Goal: Transaction & Acquisition: Download file/media

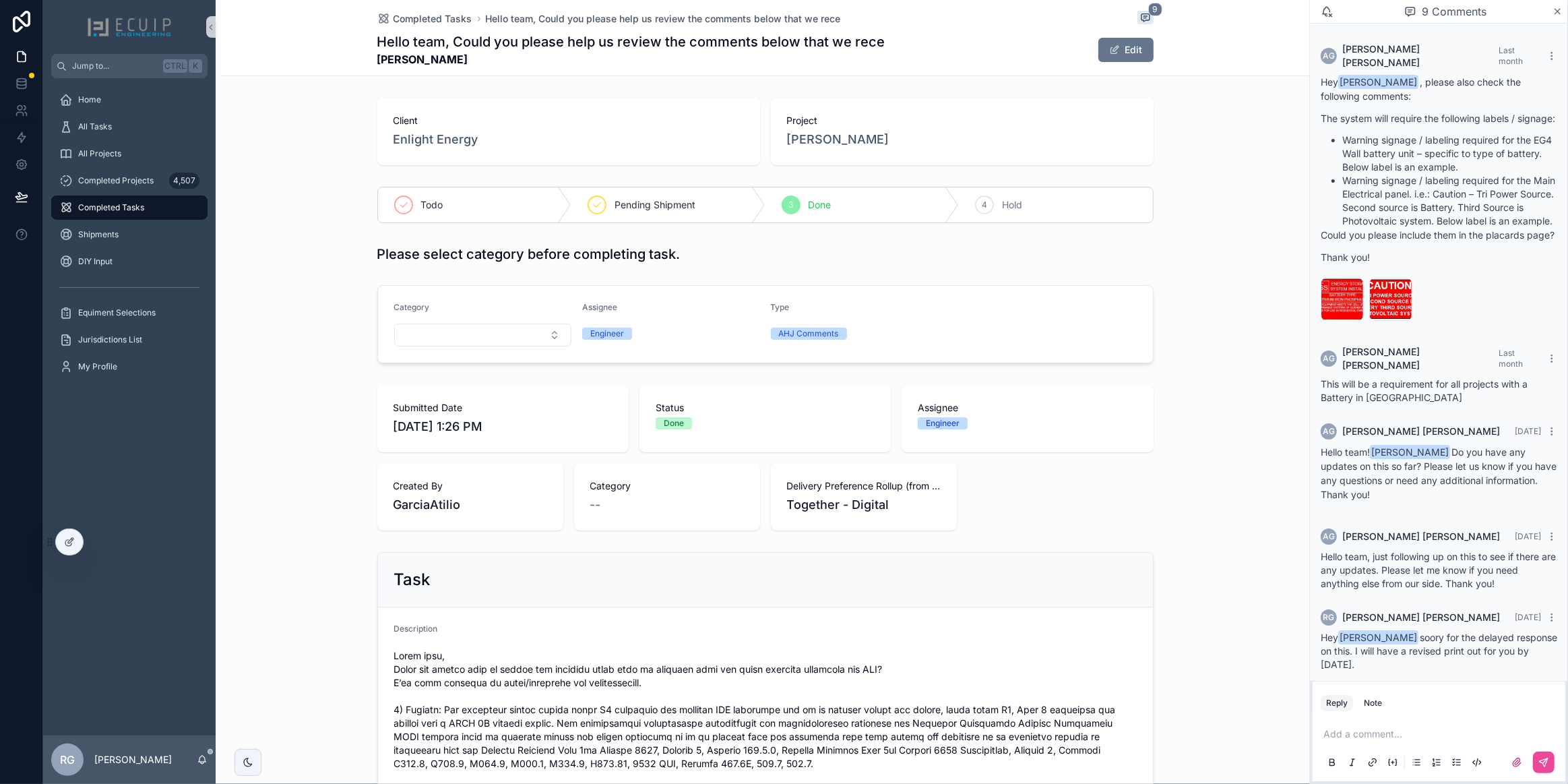
scroll to position [309, 0]
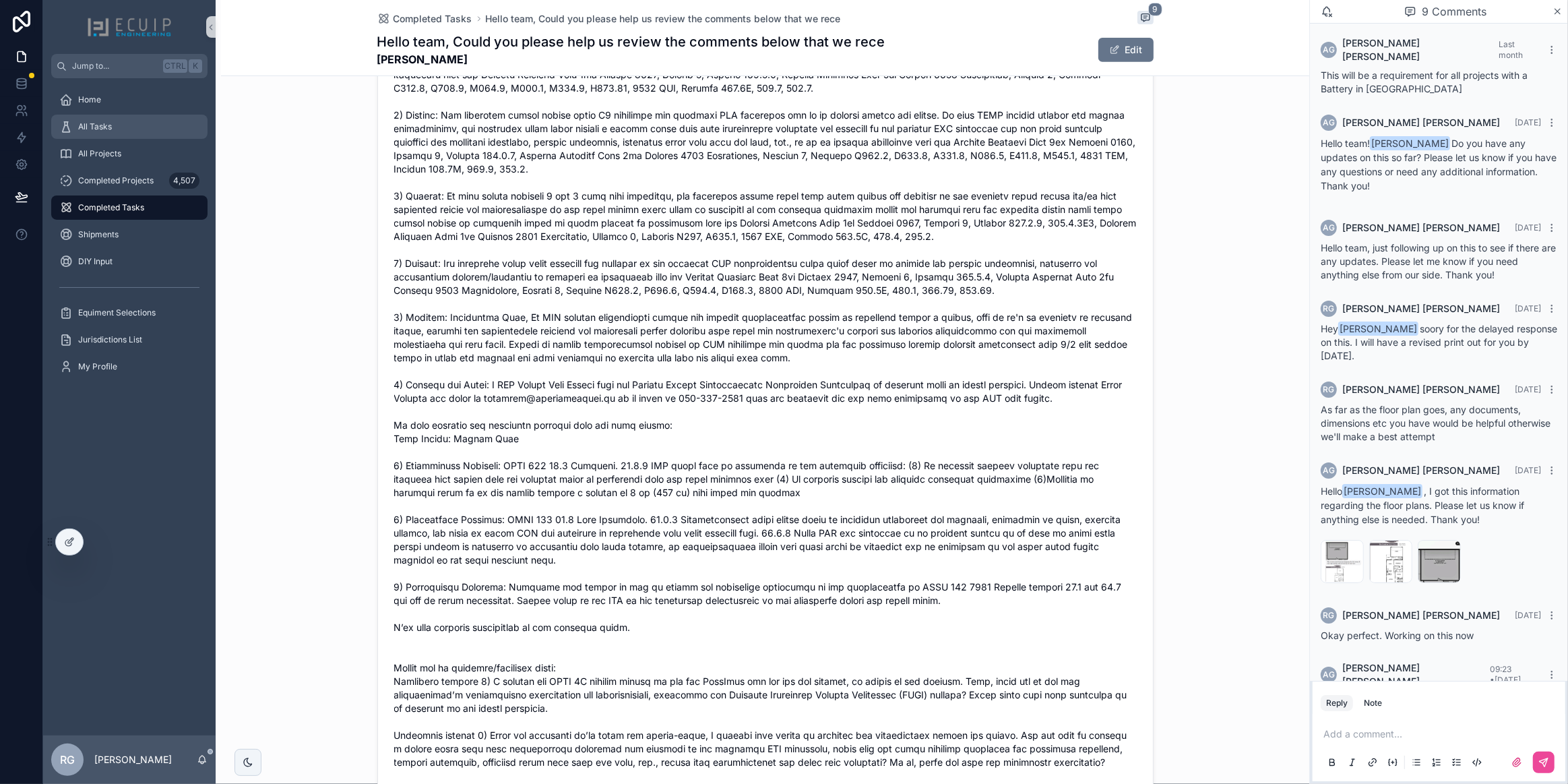
click at [137, 131] on div "All Tasks" at bounding box center [130, 127] width 140 height 22
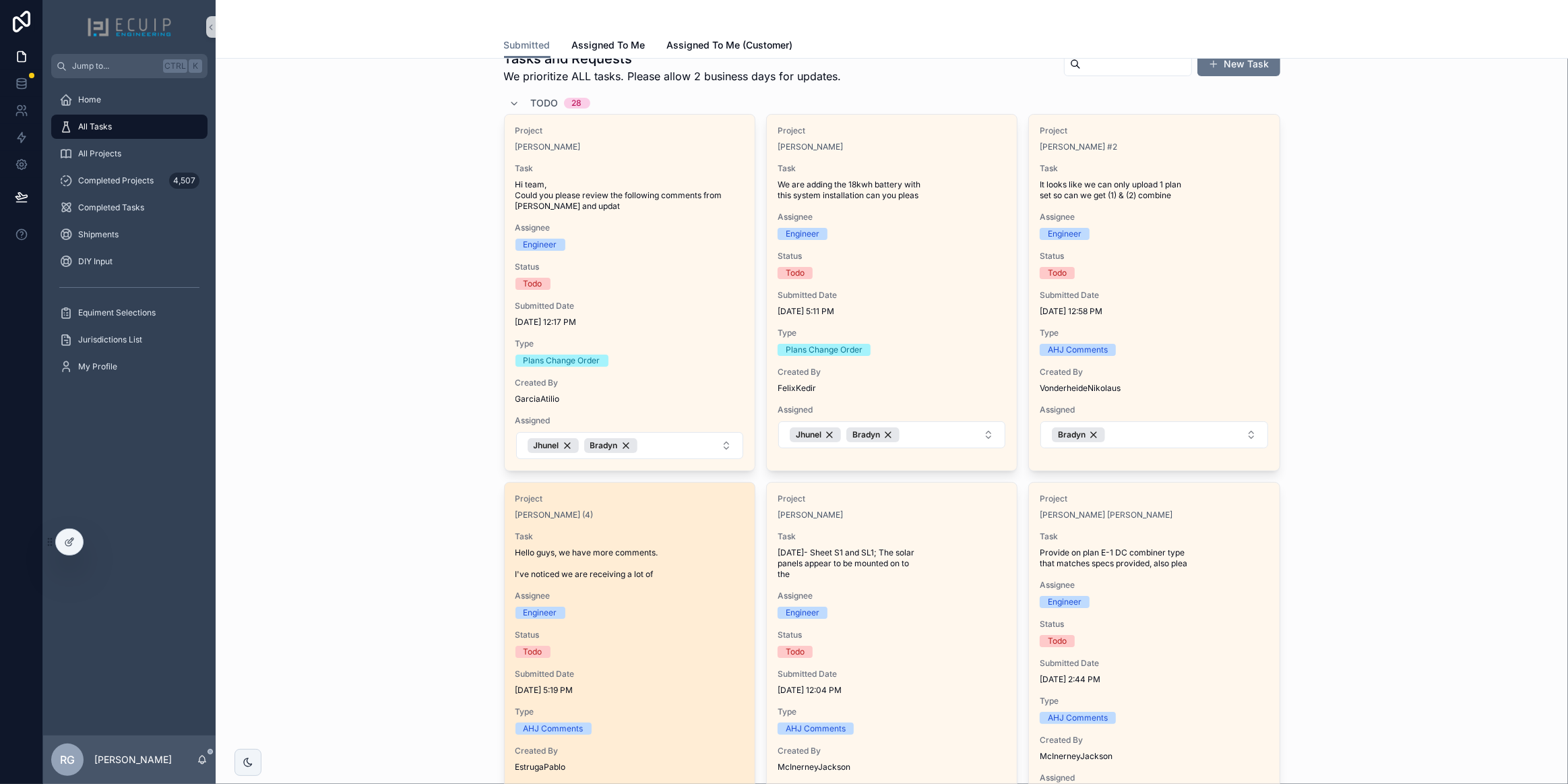
scroll to position [122, 0]
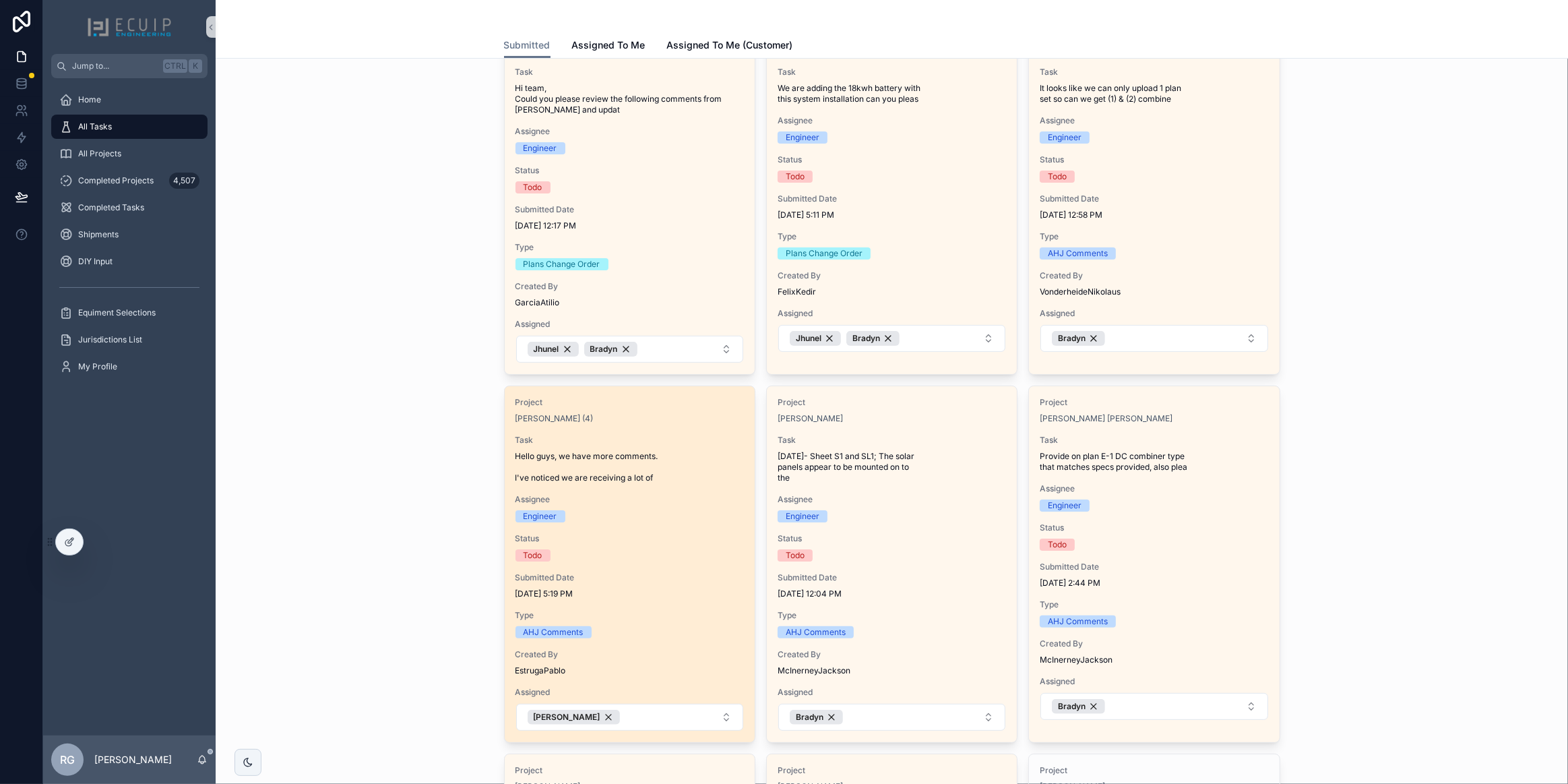
click at [655, 488] on div "Project [PERSON_NAME] (4) Task Hello guys, we have more comments. I've noticed …" at bounding box center [629, 564] width 250 height 356
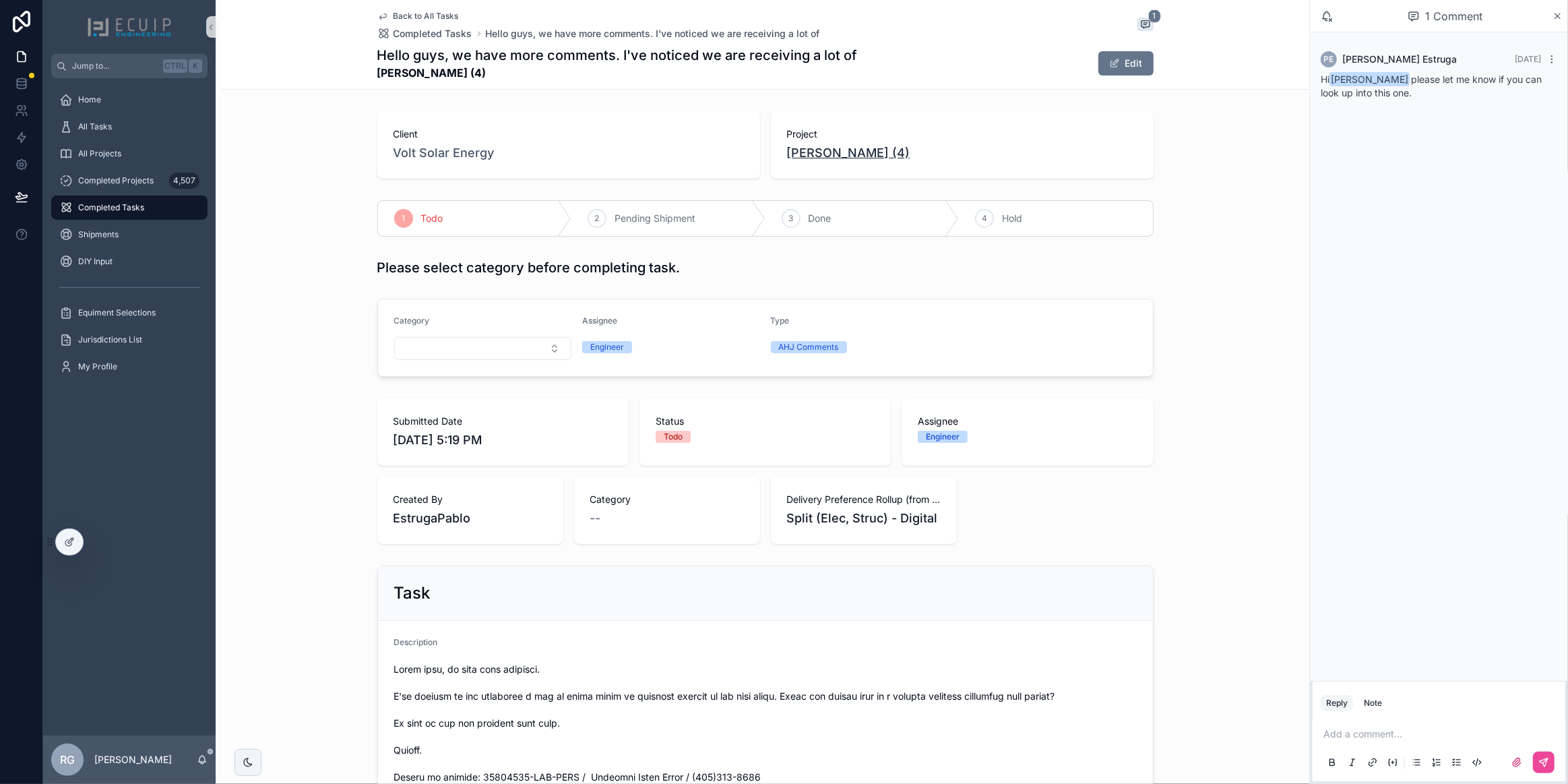
click at [847, 155] on span "[PERSON_NAME] (4)" at bounding box center [848, 152] width 123 height 19
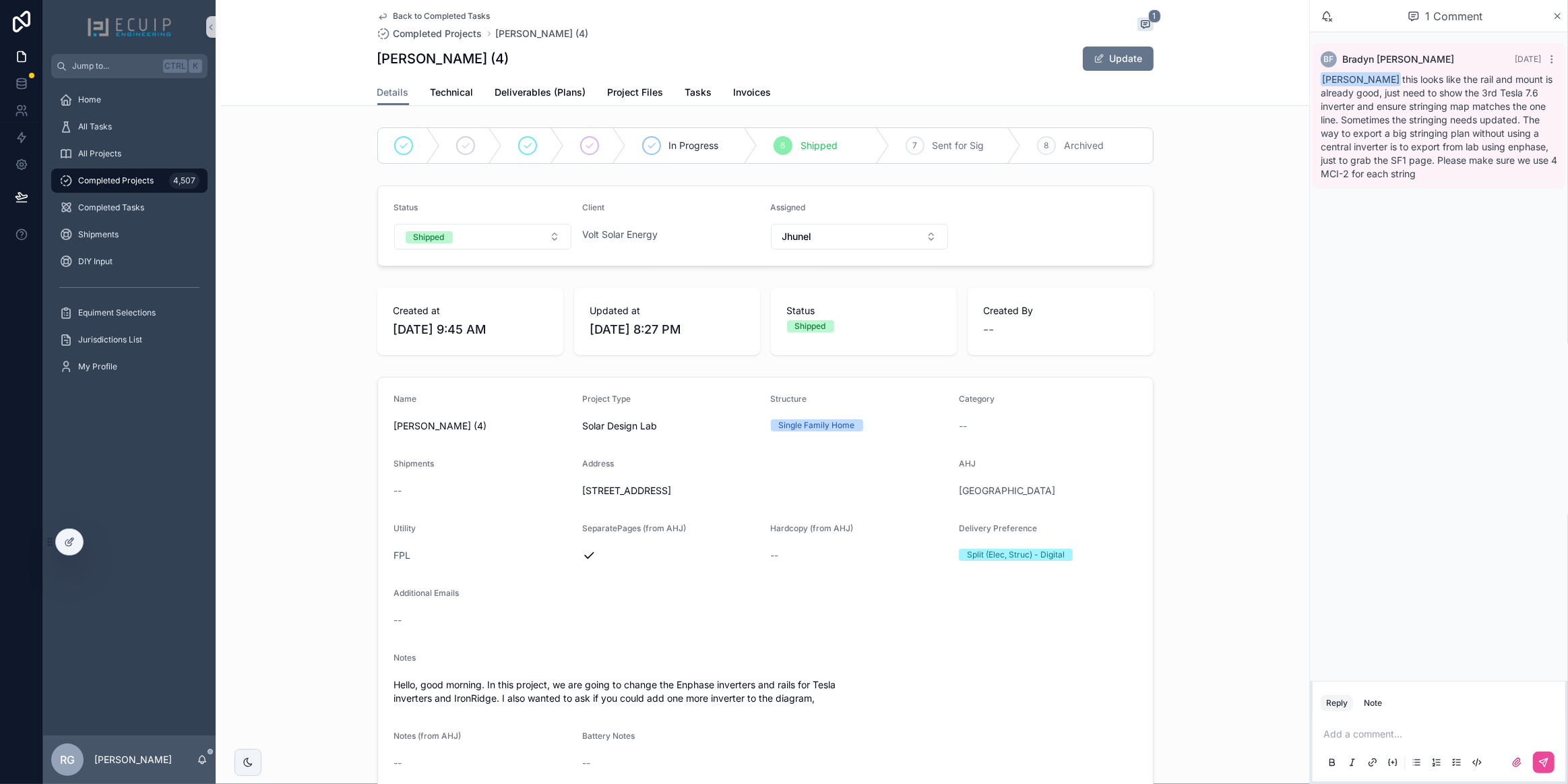
drag, startPoint x: 755, startPoint y: 485, endPoint x: 570, endPoint y: 484, distance: 185.0
click at [570, 484] on form "Name [PERSON_NAME] (4) Project Type Solar Design Lab Structure Single Family Ho…" at bounding box center [765, 583] width 775 height 413
click at [718, 500] on form "Name [PERSON_NAME] (4) Project Type Solar Design Lab Structure Single Family Ho…" at bounding box center [765, 583] width 775 height 413
drag, startPoint x: 784, startPoint y: 488, endPoint x: 579, endPoint y: 492, distance: 205.0
click at [583, 492] on span "[STREET_ADDRESS]" at bounding box center [765, 490] width 366 height 14
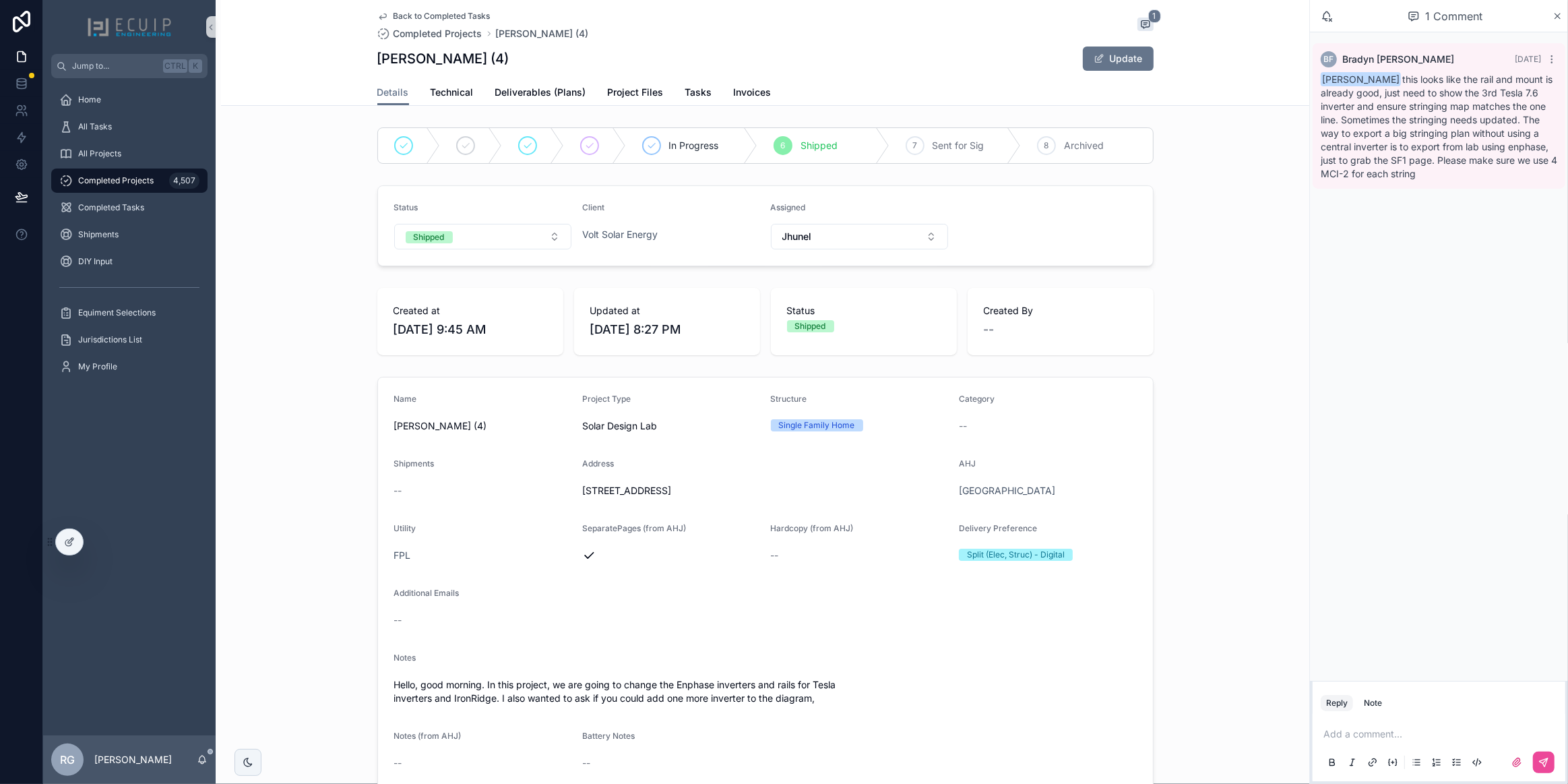
copy span "[STREET_ADDRESS]"
click at [727, 581] on form "Name [PERSON_NAME] (4) Project Type Solar Design Lab Structure Single Family Ho…" at bounding box center [765, 583] width 775 height 413
click at [626, 96] on span "Project Files" at bounding box center [636, 92] width 56 height 14
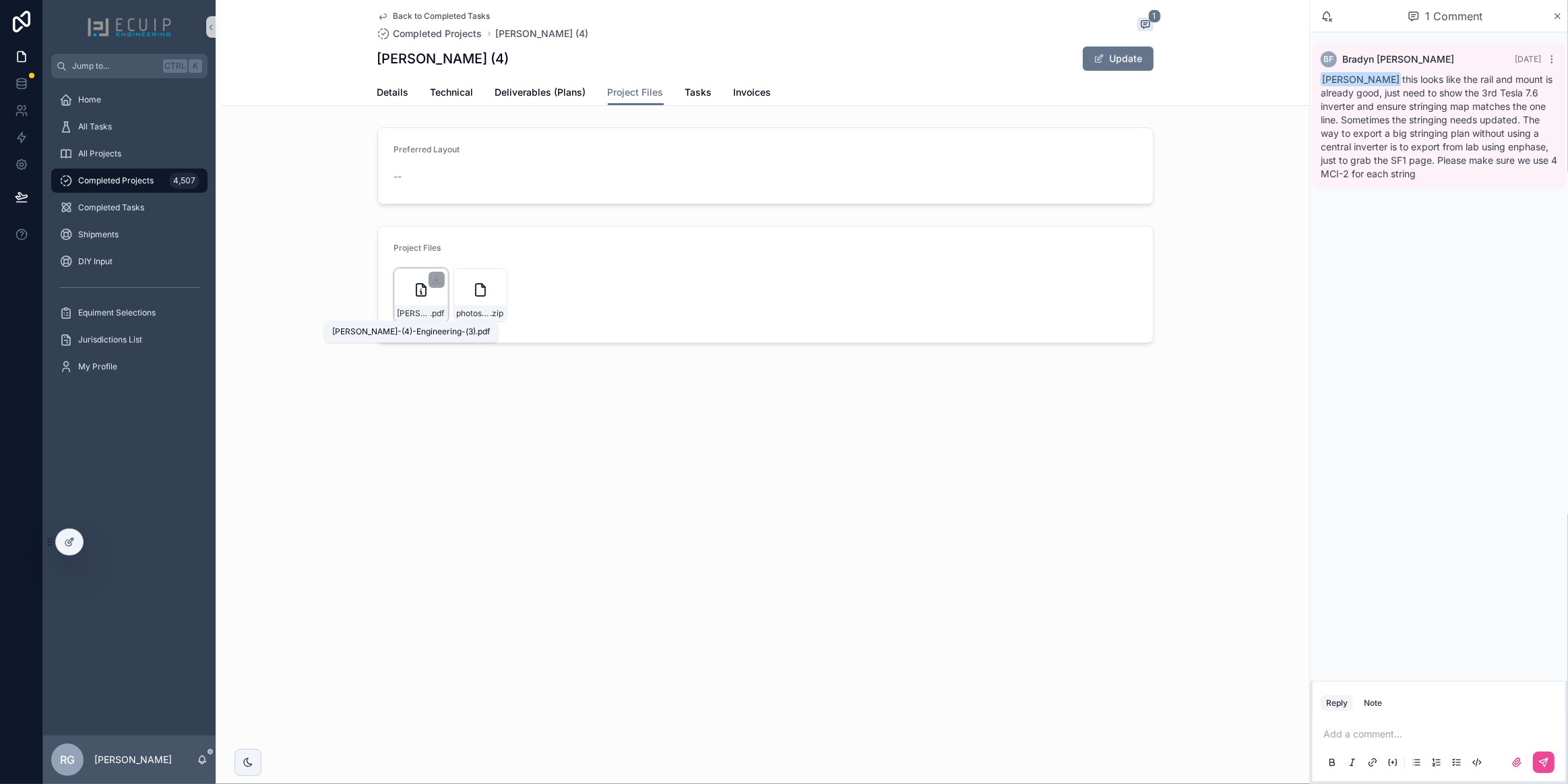
click at [427, 308] on span "[PERSON_NAME]-(4)-Engineering-(3)" at bounding box center [414, 313] width 33 height 11
